Goal: Transaction & Acquisition: Book appointment/travel/reservation

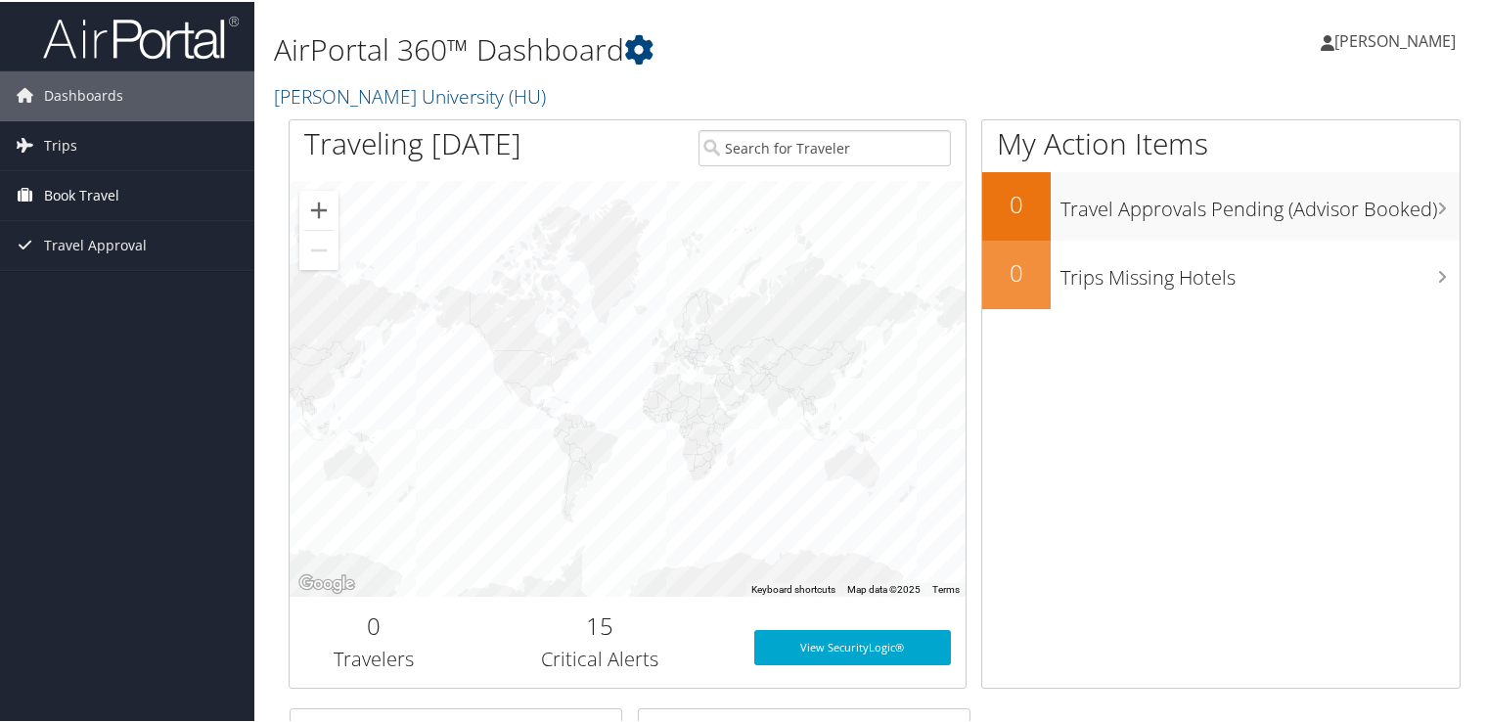
click at [118, 190] on link "Book Travel" at bounding box center [127, 193] width 254 height 49
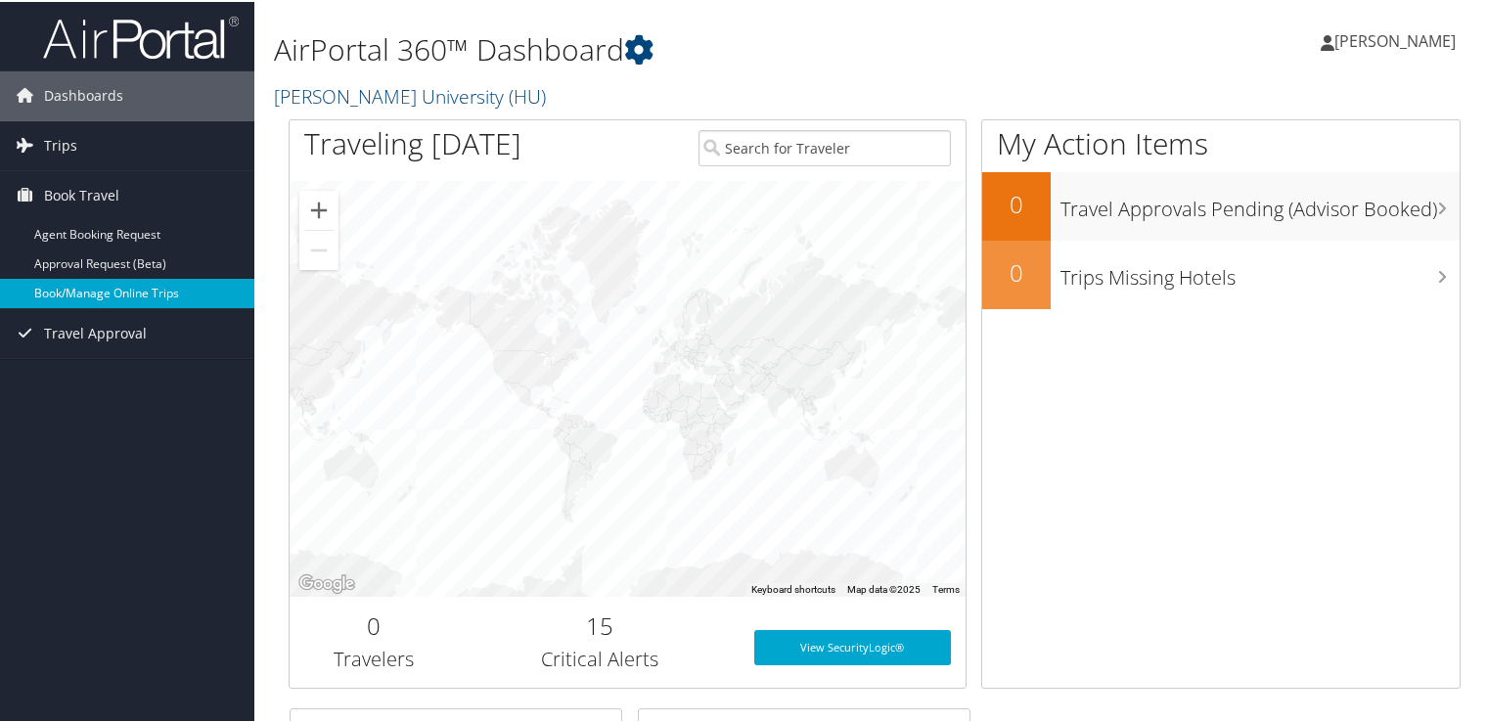
click at [138, 286] on link "Book/Manage Online Trips" at bounding box center [127, 291] width 254 height 29
